Goal: Book appointment/travel/reservation

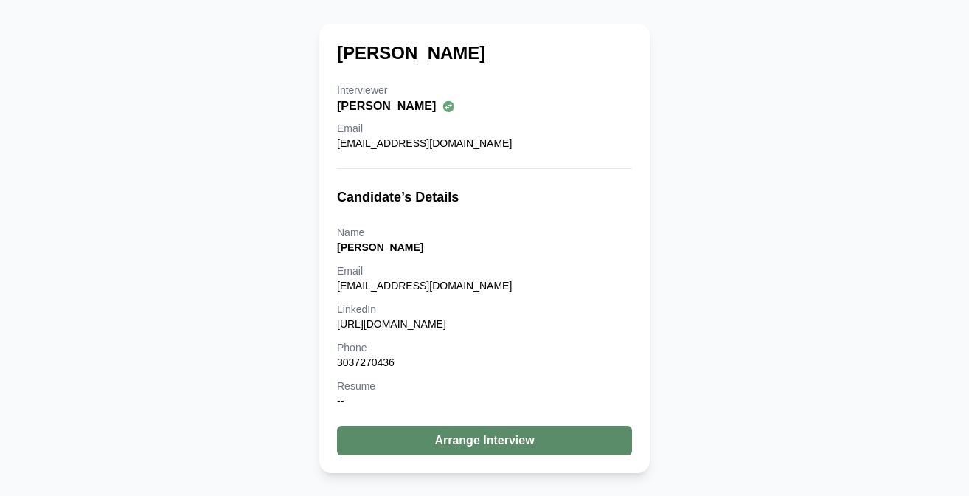
click at [466, 446] on button "Arrange Interview" at bounding box center [484, 441] width 295 height 30
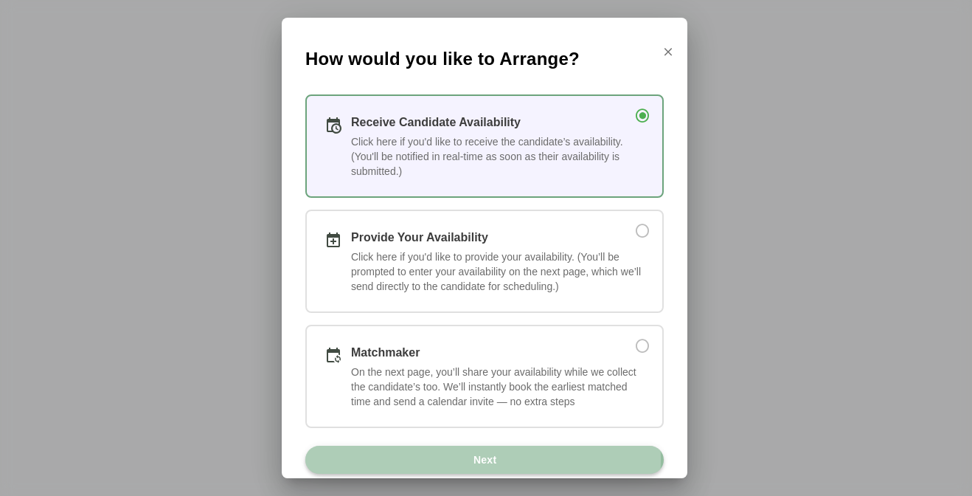
click at [492, 460] on span "Next" at bounding box center [485, 460] width 24 height 28
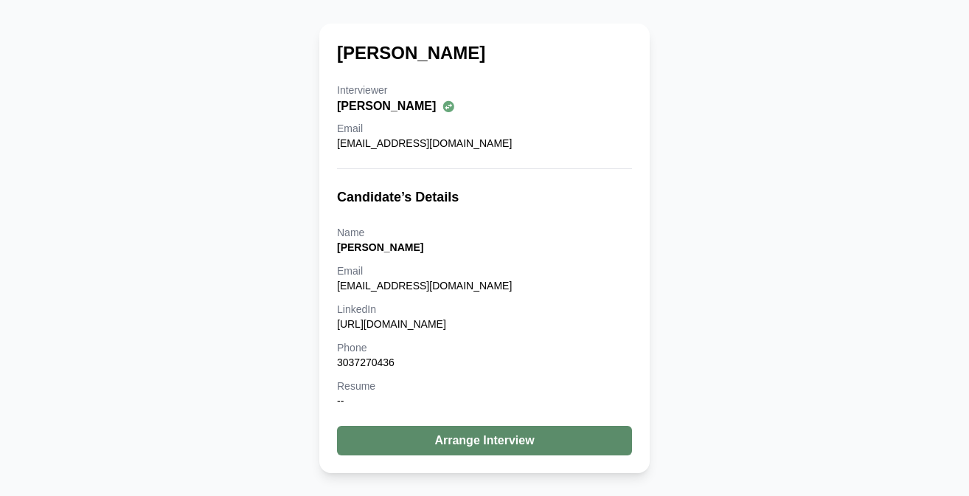
click at [505, 437] on button "Arrange Interview" at bounding box center [484, 441] width 295 height 30
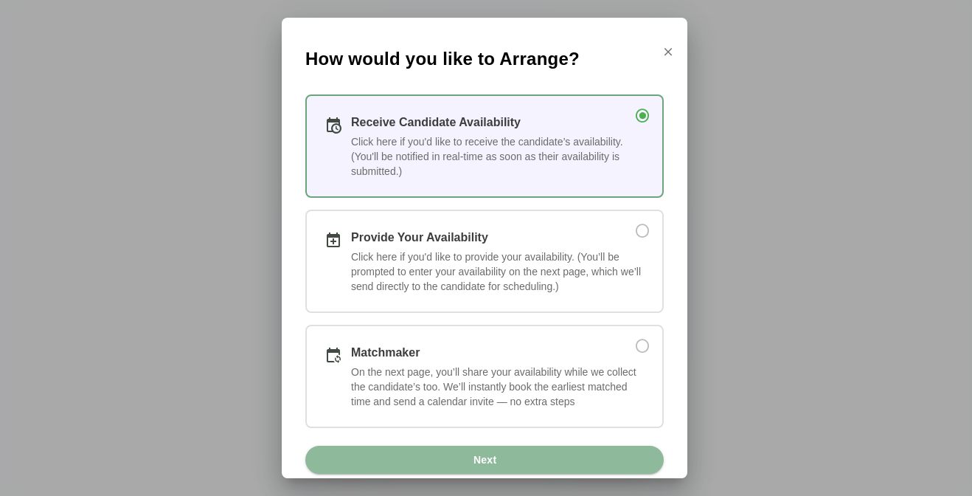
scroll to position [19, 0]
